Goal: Information Seeking & Learning: Understand process/instructions

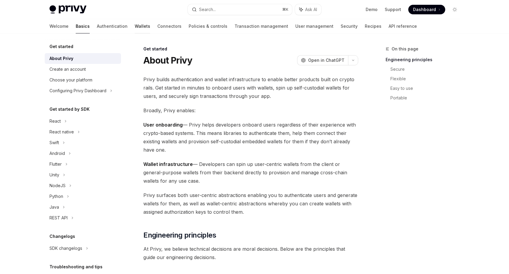
click at [135, 28] on link "Wallets" at bounding box center [143, 26] width 16 height 14
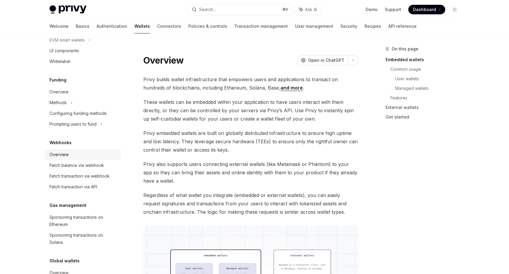
scroll to position [242, 0]
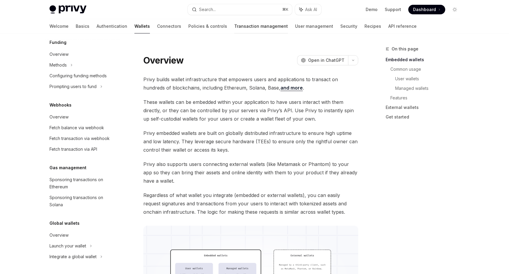
click at [234, 25] on link "Transaction management" at bounding box center [261, 26] width 54 height 14
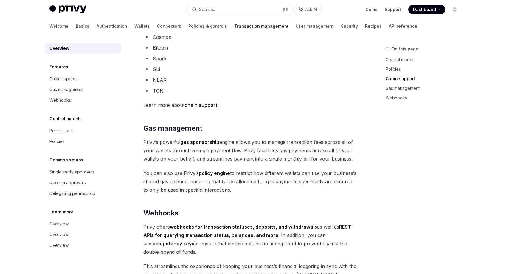
scroll to position [431, 0]
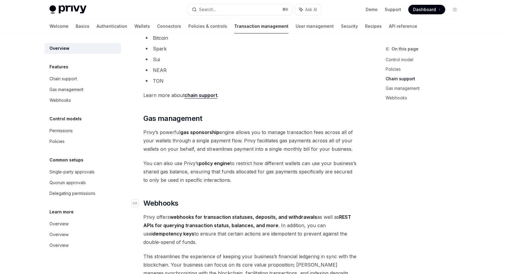
click at [162, 203] on span "Webhooks" at bounding box center [160, 203] width 35 height 10
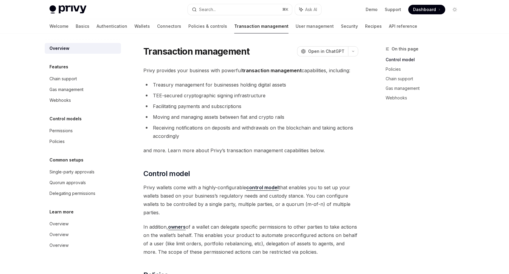
click at [58, 65] on h5 "Features" at bounding box center [58, 66] width 19 height 7
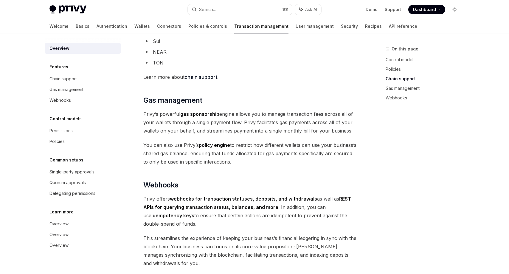
scroll to position [531, 0]
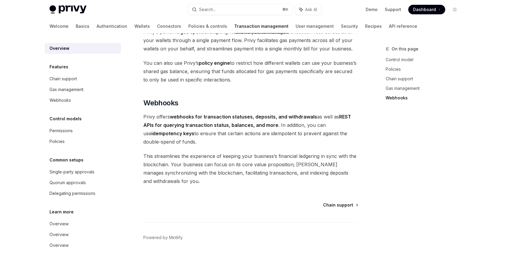
click at [328, 206] on span "Chain support" at bounding box center [338, 205] width 30 height 6
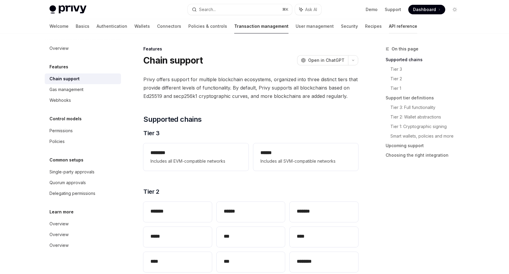
click at [389, 25] on link "API reference" at bounding box center [403, 26] width 28 height 14
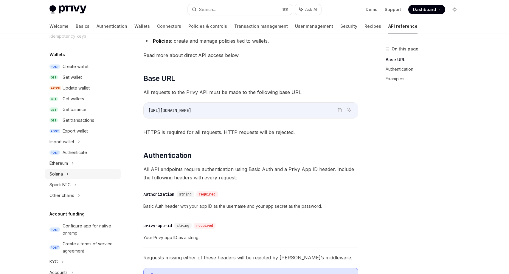
scroll to position [89, 0]
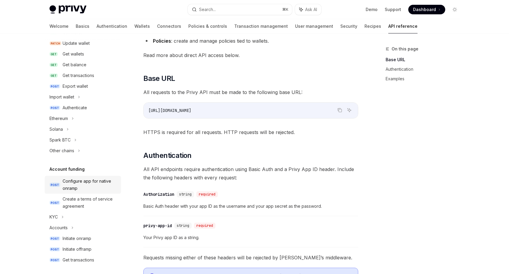
click at [81, 184] on div "Configure app for native onramp" at bounding box center [90, 184] width 55 height 14
type textarea "*"
